Goal: Transaction & Acquisition: Purchase product/service

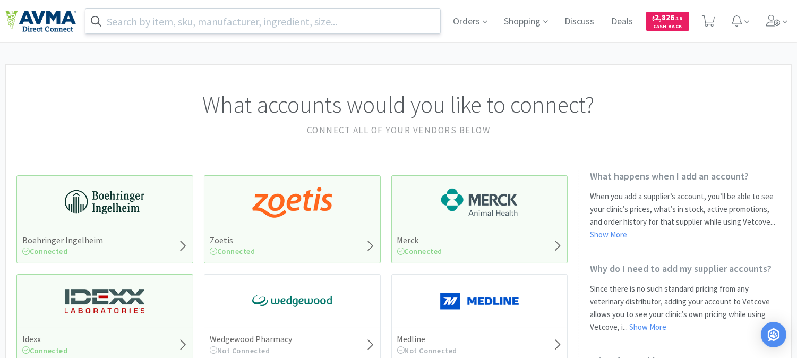
click at [211, 27] on input "text" at bounding box center [262, 21] width 355 height 24
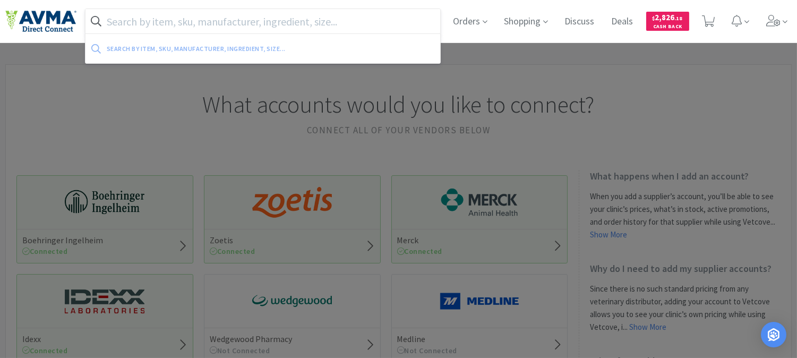
paste input "003800"
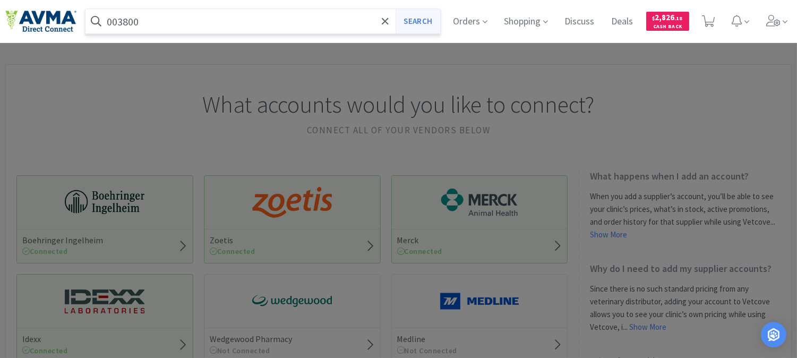
type input "003800"
click at [413, 18] on button "Search" at bounding box center [418, 21] width 44 height 24
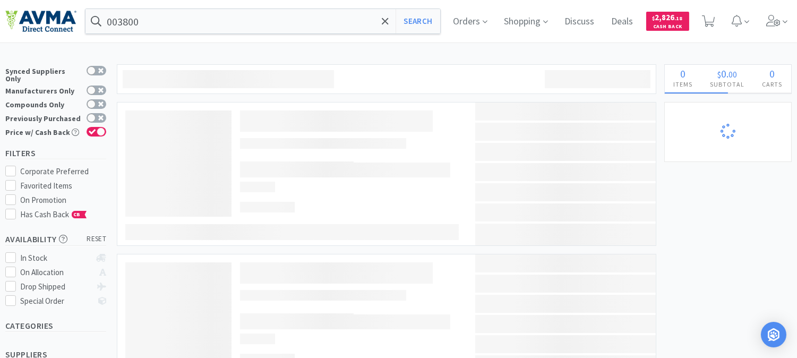
select select "6"
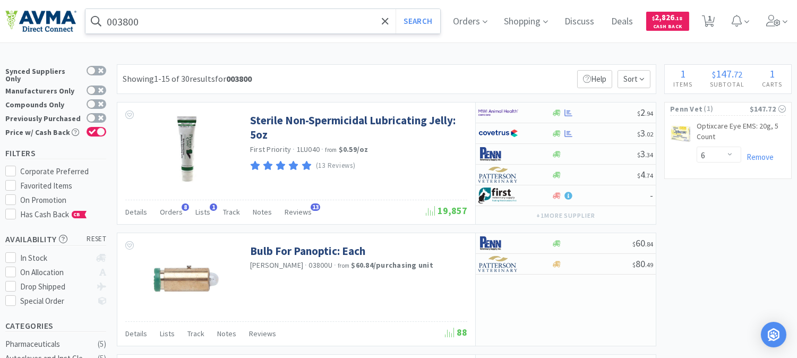
click at [146, 23] on input "003800" at bounding box center [262, 21] width 355 height 24
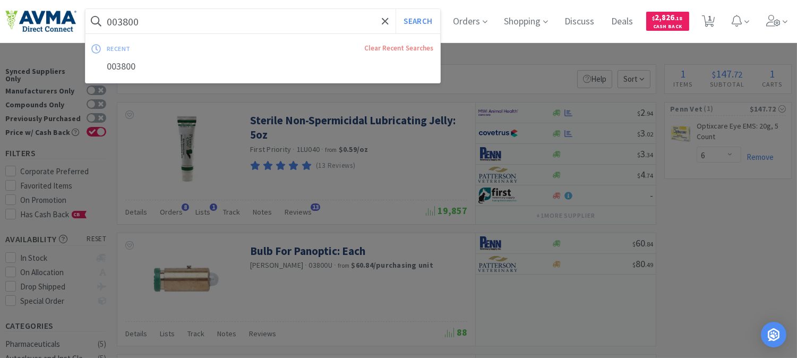
paste input "58721"
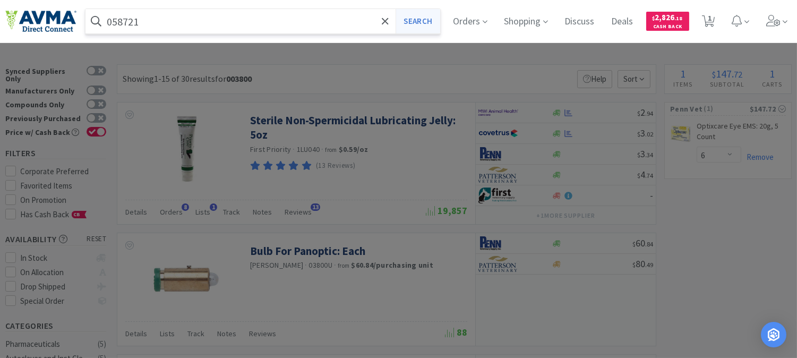
click at [436, 23] on button "Search" at bounding box center [418, 21] width 44 height 24
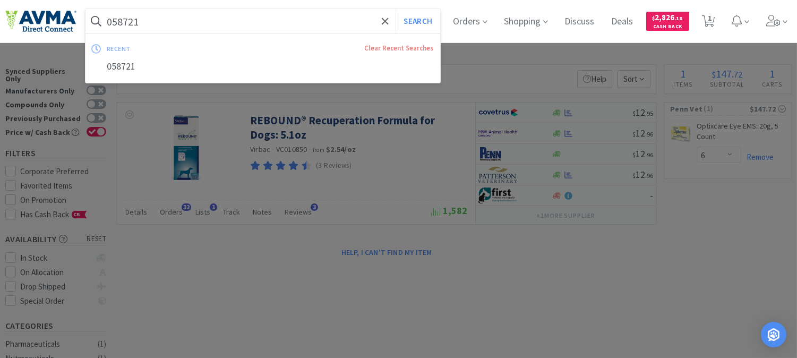
click at [159, 23] on input "058721" at bounding box center [262, 21] width 355 height 24
paste input "21164"
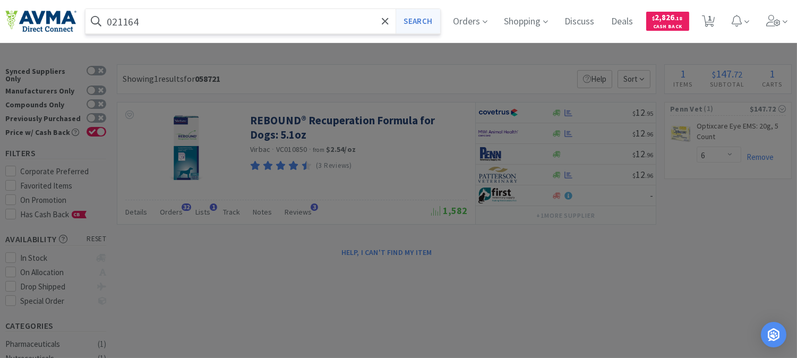
click at [427, 28] on button "Search" at bounding box center [418, 21] width 44 height 24
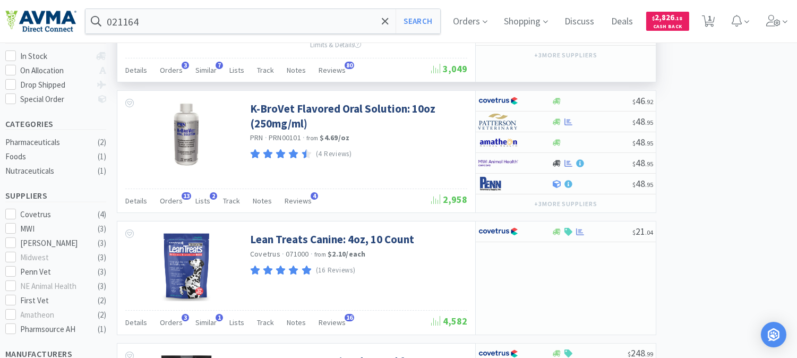
scroll to position [236, 0]
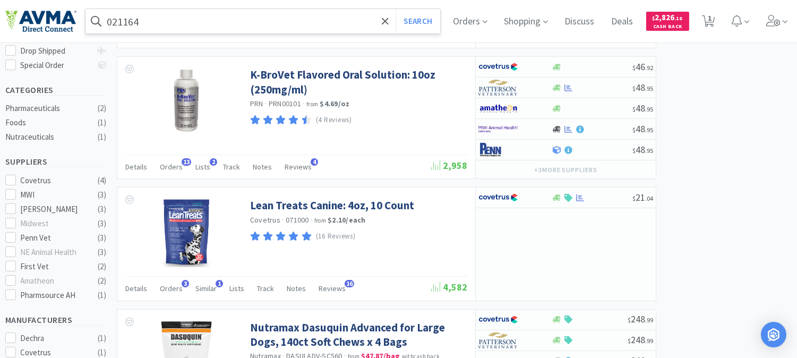
click at [166, 23] on input "021164" at bounding box center [262, 21] width 355 height 24
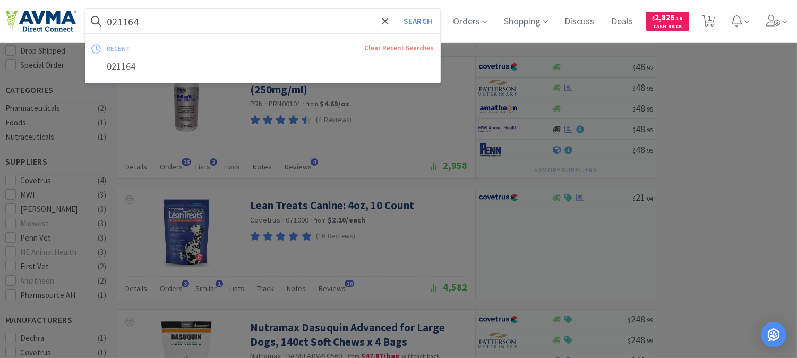
paste input "71141"
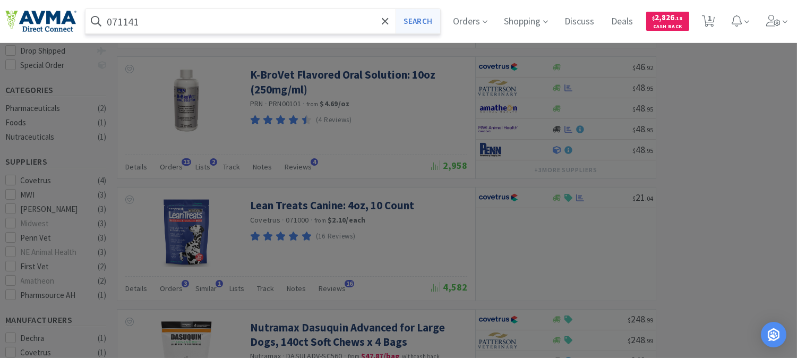
click at [424, 20] on button "Search" at bounding box center [418, 21] width 44 height 24
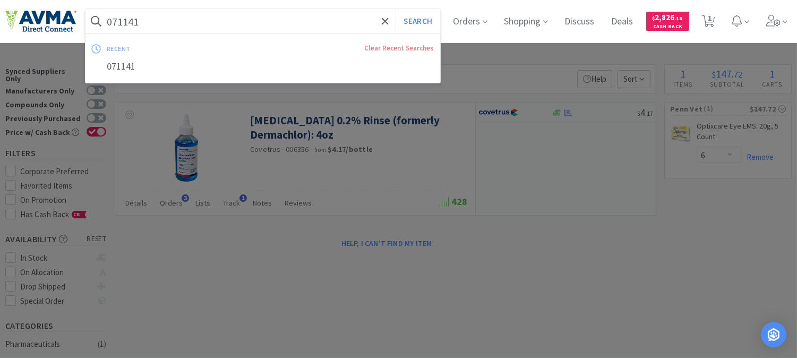
click at [118, 22] on input "071141" at bounding box center [262, 21] width 355 height 24
paste input "83026"
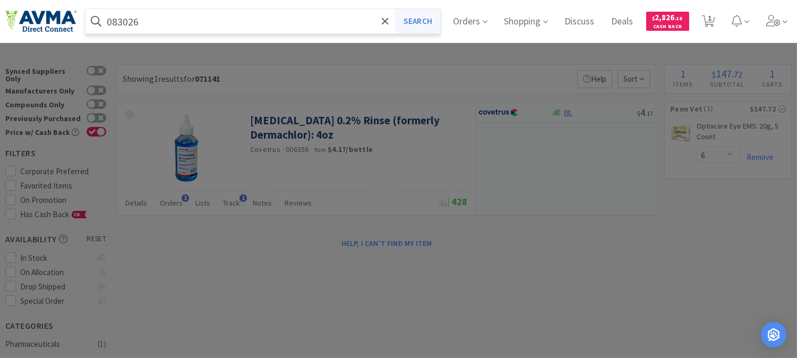
click at [414, 24] on button "Search" at bounding box center [418, 21] width 44 height 24
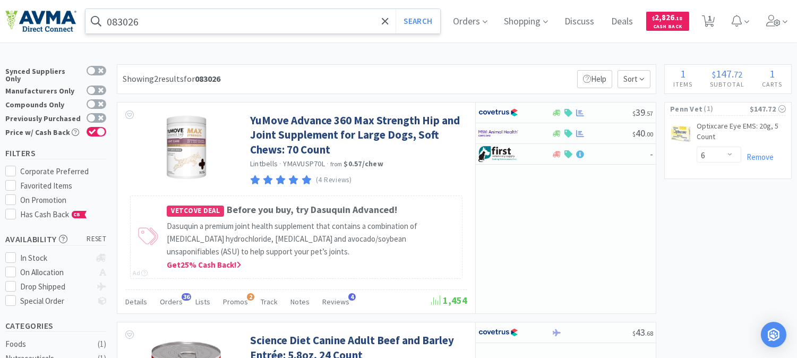
click at [142, 15] on input "083026" at bounding box center [262, 21] width 355 height 24
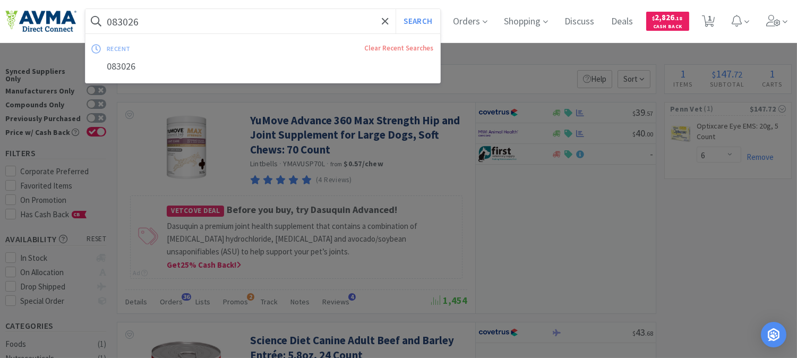
paste input "0531"
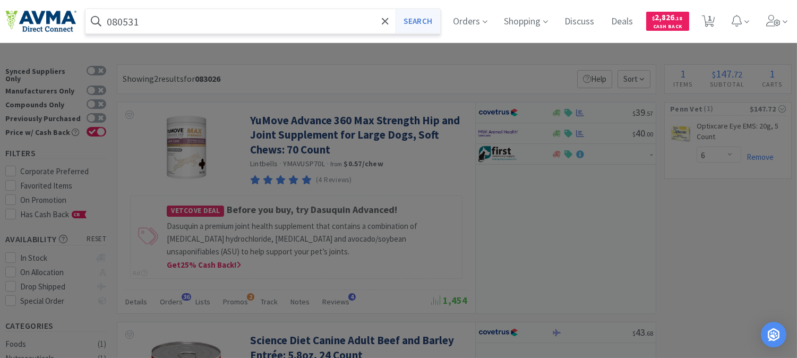
click at [425, 21] on button "Search" at bounding box center [418, 21] width 44 height 24
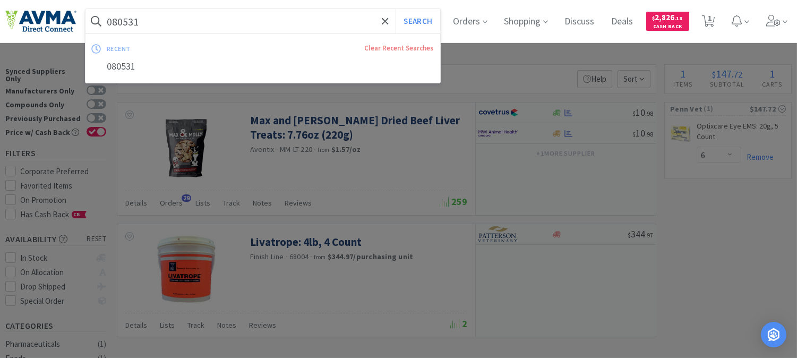
click at [162, 28] on input "080531" at bounding box center [262, 21] width 355 height 24
paste input "34078"
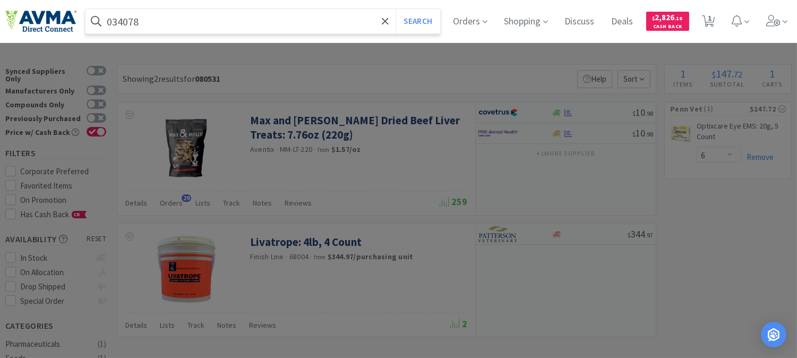
drag, startPoint x: 162, startPoint y: 28, endPoint x: 268, endPoint y: 54, distance: 109.0
click at [197, 43] on div "034078 Search Orders Shopping Discuss Discuss Deals Deals $ 2,826 . 18 Cash Bac…" at bounding box center [398, 21] width 797 height 43
click at [430, 23] on button "Search" at bounding box center [418, 21] width 44 height 24
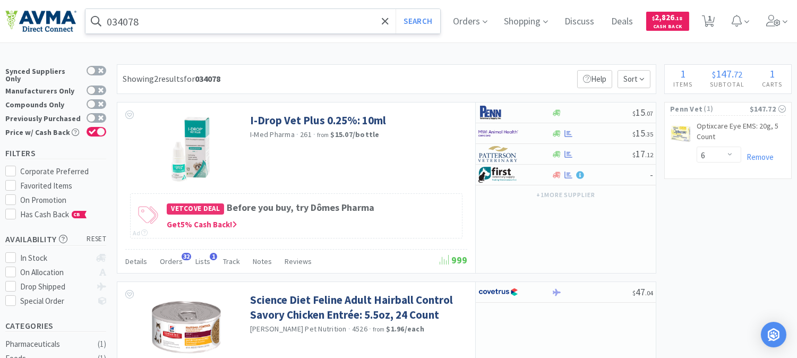
click at [140, 18] on input "034078" at bounding box center [262, 21] width 355 height 24
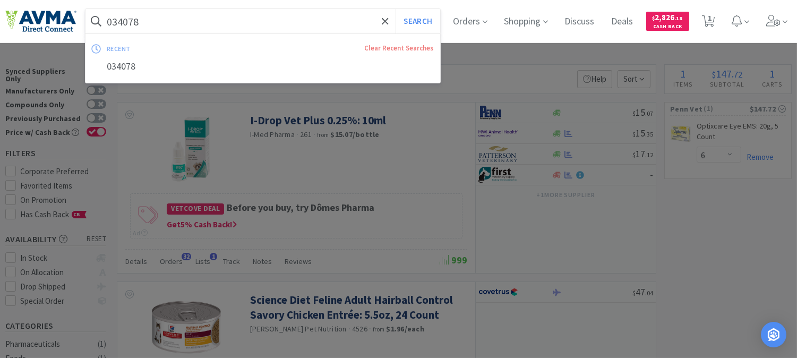
paste input "07903"
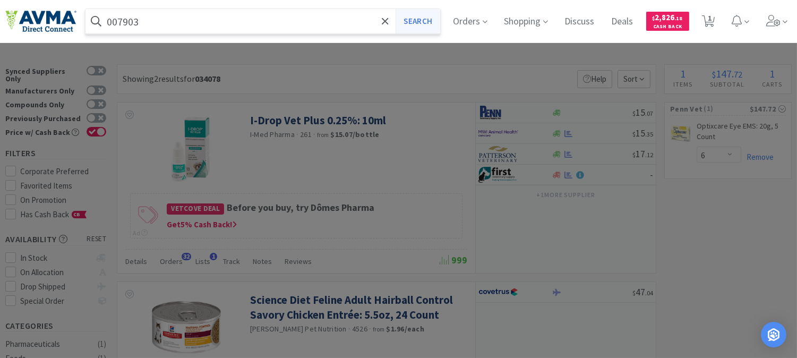
type input "007903"
click at [420, 20] on button "Search" at bounding box center [418, 21] width 44 height 24
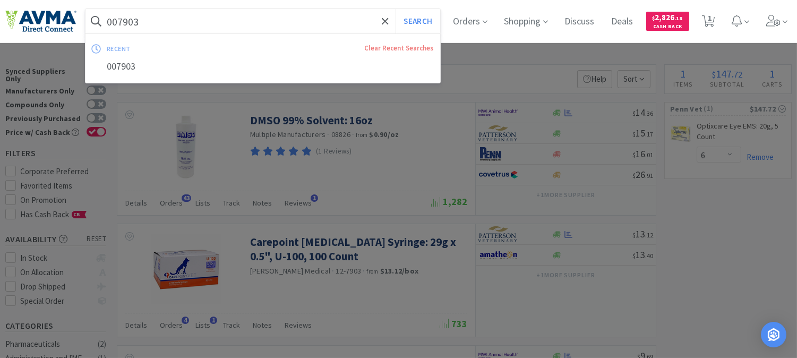
click at [154, 19] on input "007903" at bounding box center [262, 21] width 355 height 24
paste input "text"
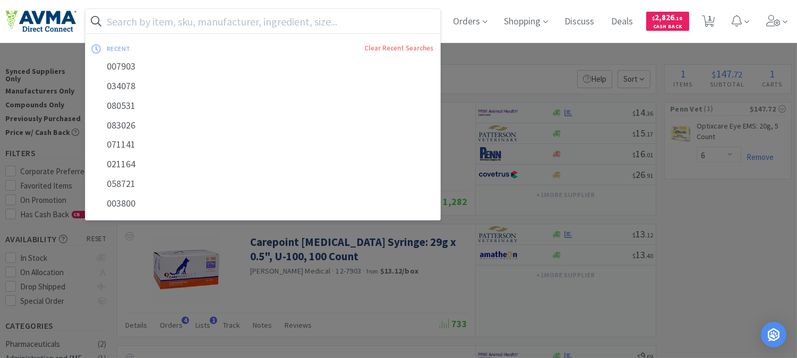
click at [121, 13] on input "text" at bounding box center [262, 21] width 355 height 24
paste input "078945890"
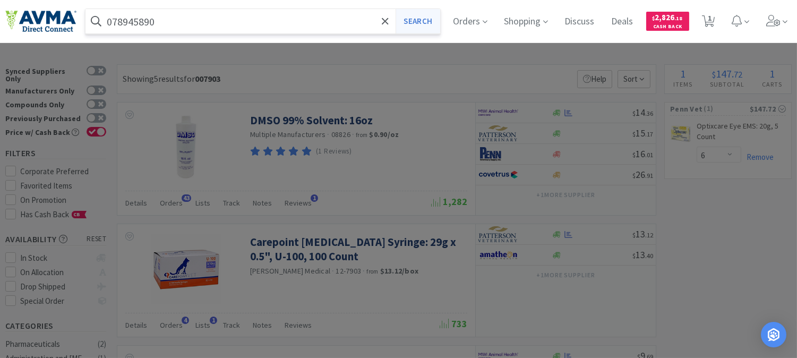
type input "078945890"
click at [439, 18] on button "Search" at bounding box center [418, 21] width 44 height 24
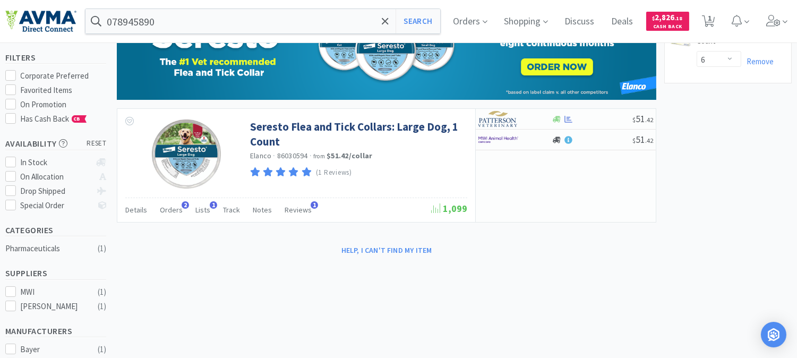
scroll to position [118, 0]
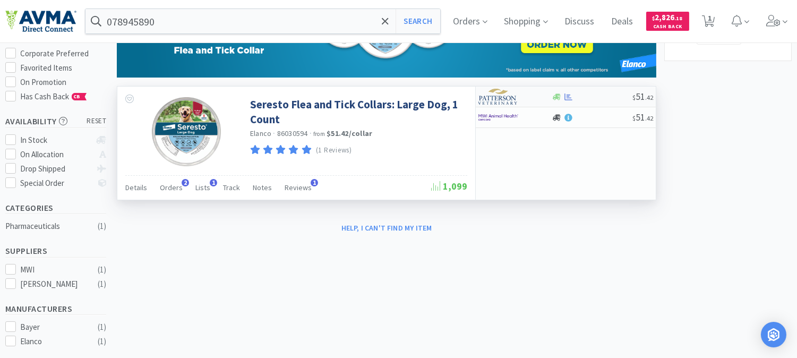
click at [500, 97] on img at bounding box center [498, 97] width 40 height 16
select select "1"
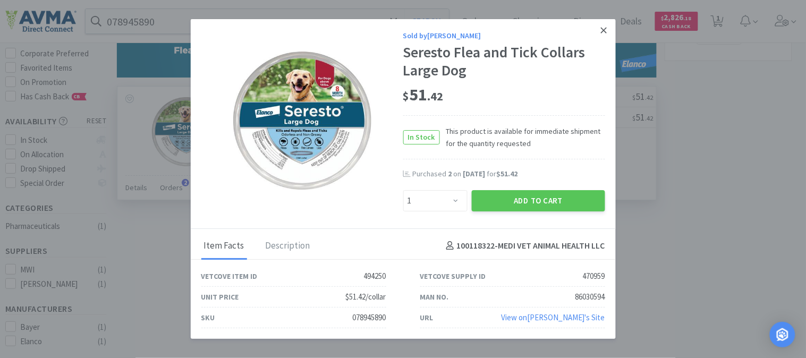
click at [605, 29] on icon at bounding box center [604, 31] width 6 height 6
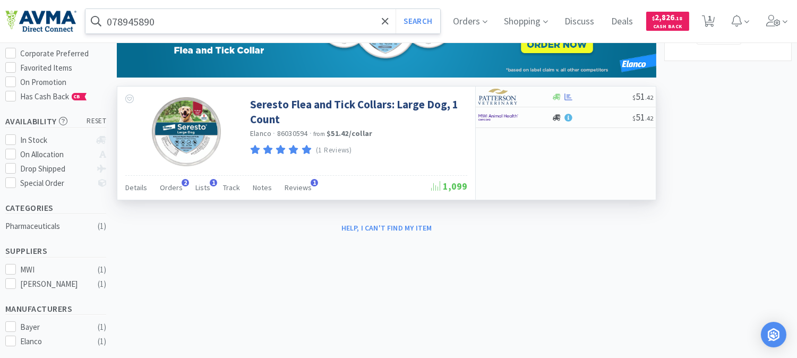
click at [163, 18] on input "078945890" at bounding box center [262, 21] width 355 height 24
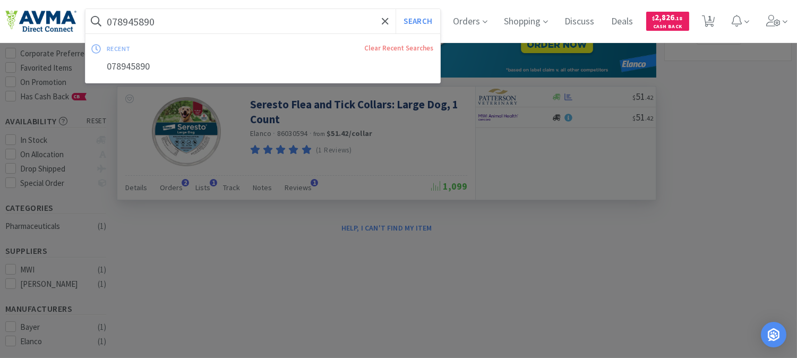
paste input "903"
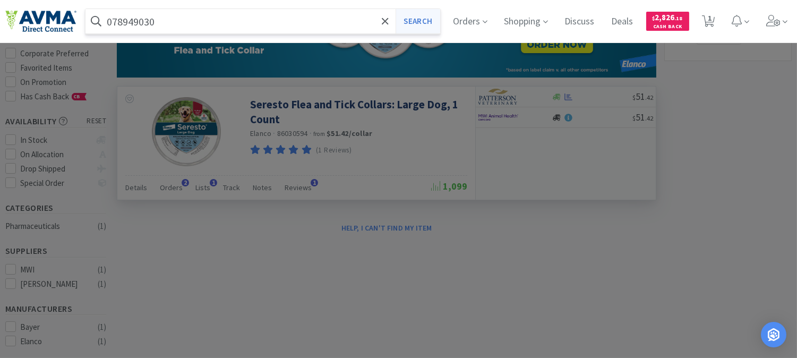
click at [413, 15] on button "Search" at bounding box center [418, 21] width 44 height 24
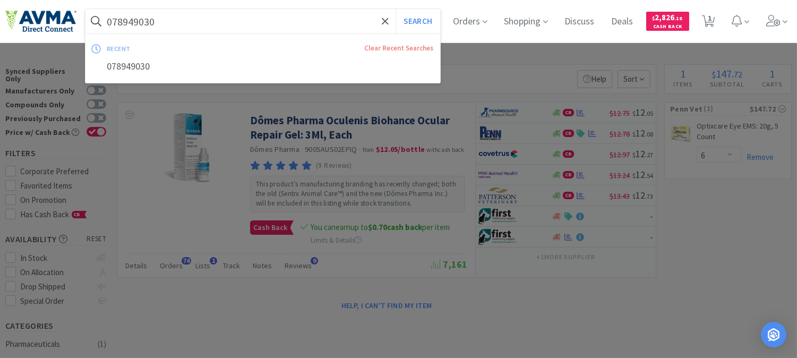
click at [168, 22] on input "078949030" at bounding box center [262, 21] width 355 height 24
paste input "013076"
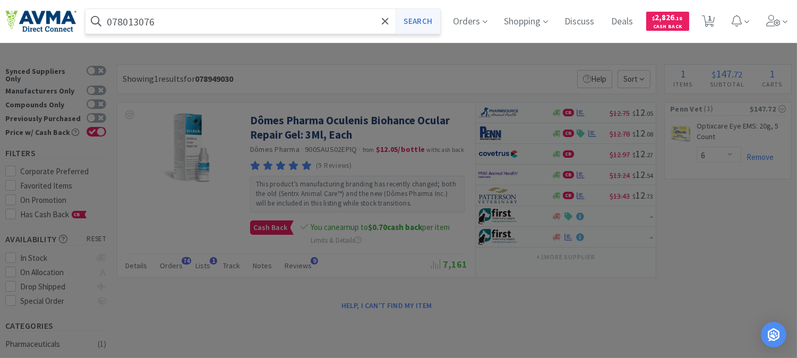
click at [415, 16] on button "Search" at bounding box center [418, 21] width 44 height 24
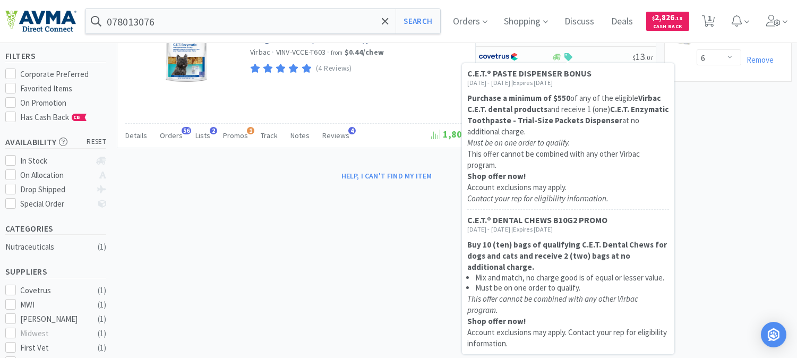
scroll to position [118, 0]
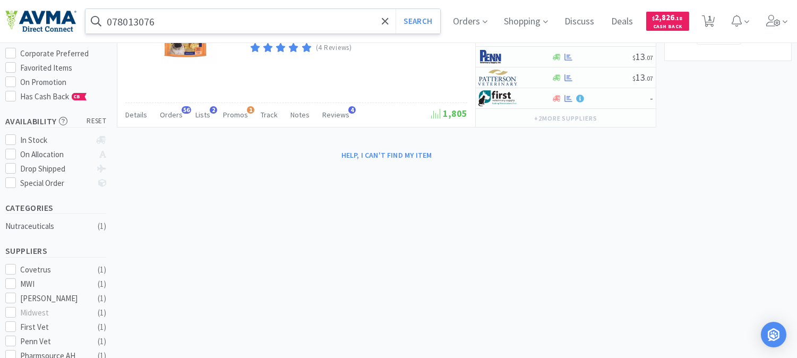
click at [176, 27] on input "078013076" at bounding box center [262, 21] width 355 height 24
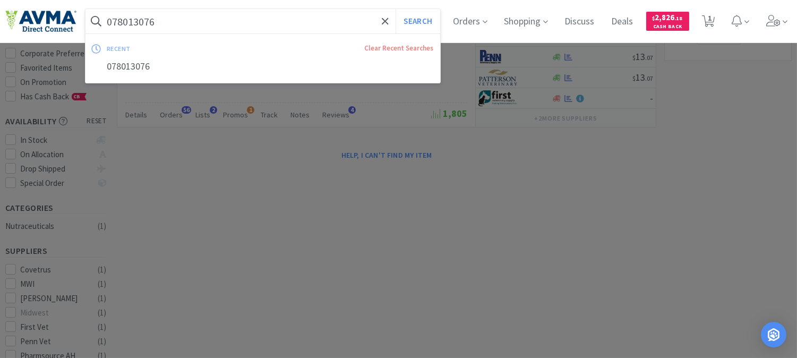
paste input "949030"
click at [427, 12] on button "Search" at bounding box center [418, 21] width 44 height 24
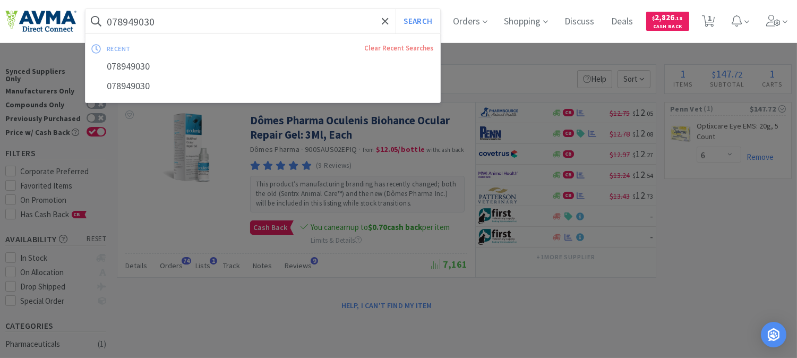
click at [193, 19] on input "078949030" at bounding box center [262, 21] width 355 height 24
paste input "29876"
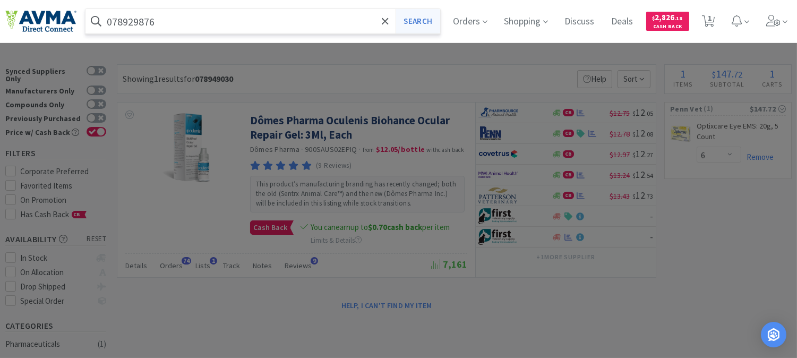
type input "078929876"
click at [432, 24] on button "Search" at bounding box center [418, 21] width 44 height 24
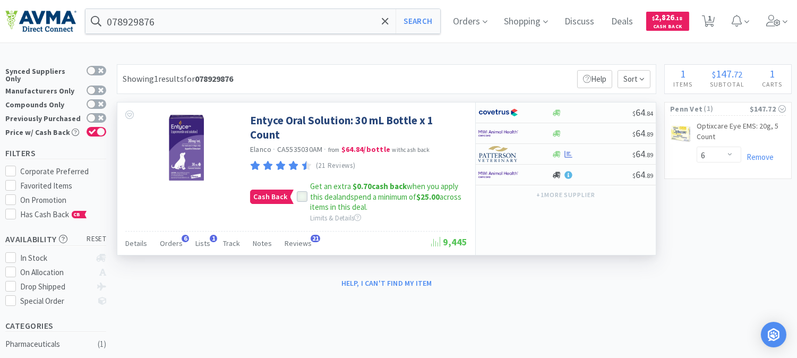
click at [297, 197] on div at bounding box center [302, 196] width 11 height 11
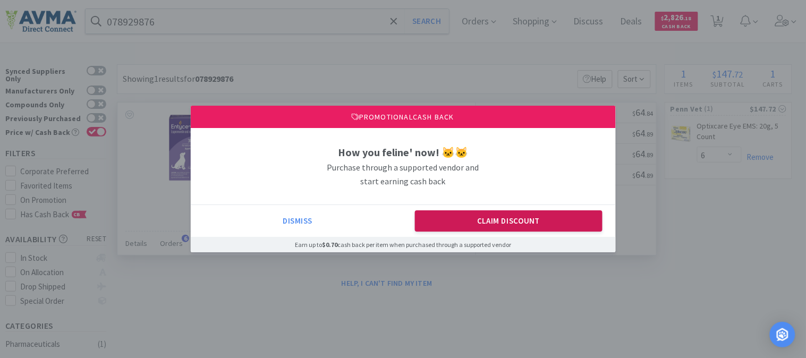
click at [460, 219] on button "Claim Discount" at bounding box center [508, 220] width 187 height 21
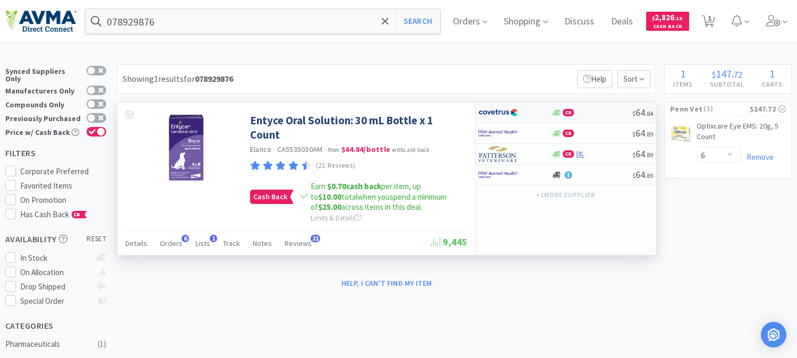
click at [497, 114] on img at bounding box center [498, 113] width 40 height 16
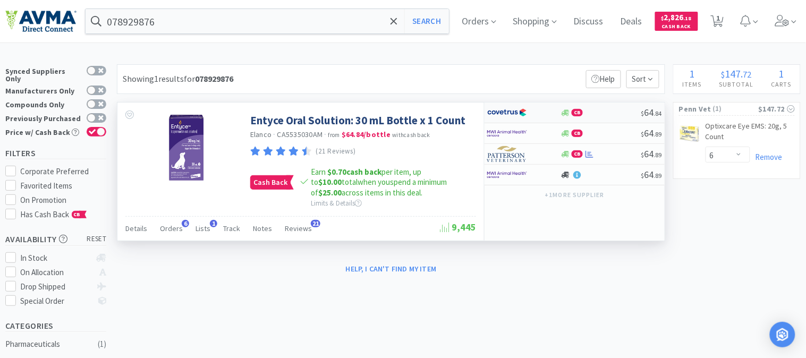
select select "1"
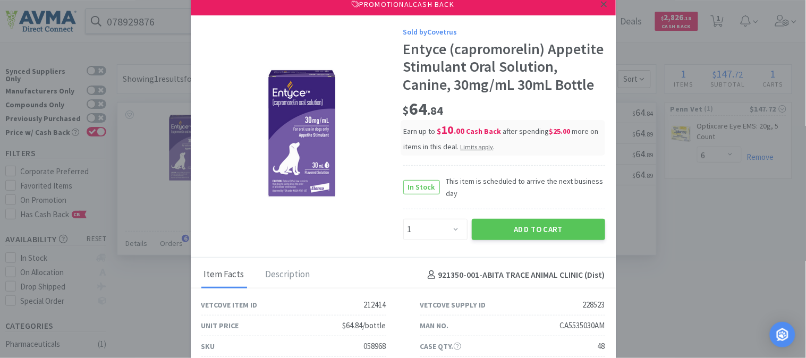
click at [601, 5] on icon at bounding box center [604, 4] width 6 height 6
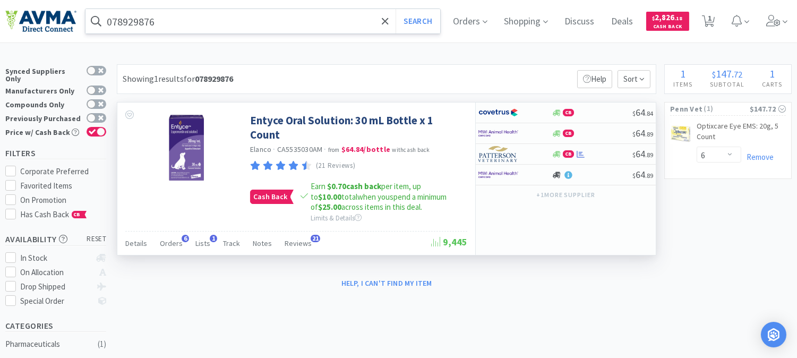
click at [187, 29] on input "078929876" at bounding box center [262, 21] width 355 height 24
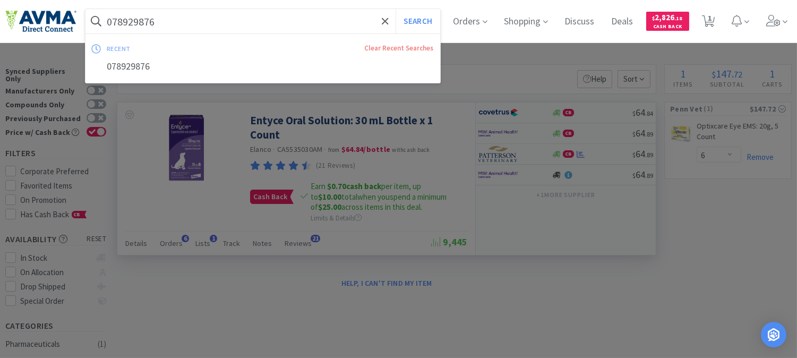
paste input "45890"
click at [440, 16] on button "Search" at bounding box center [418, 21] width 44 height 24
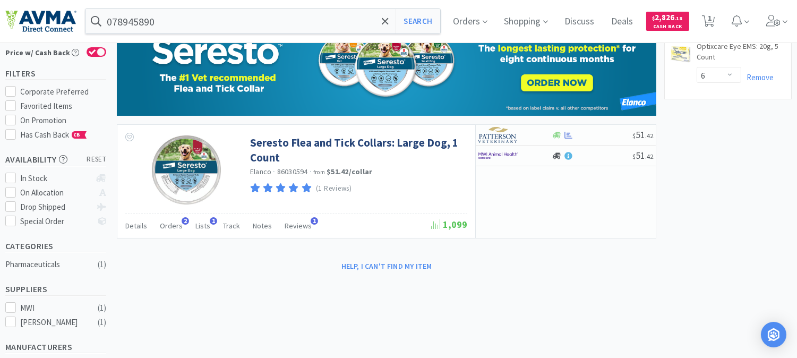
scroll to position [59, 0]
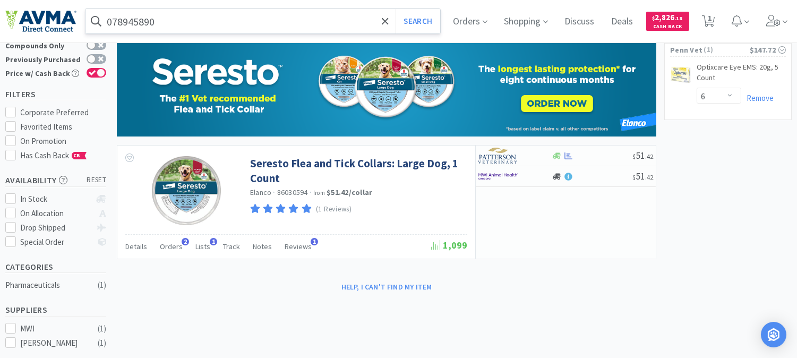
click at [179, 19] on input "078945890" at bounding box center [262, 21] width 355 height 24
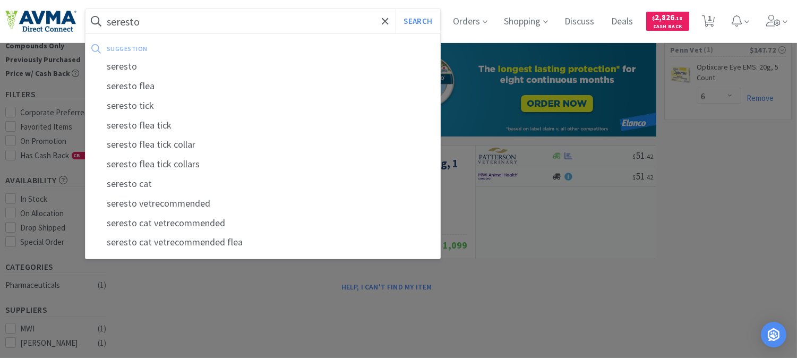
type input "seresto"
click at [396, 9] on button "Search" at bounding box center [418, 21] width 44 height 24
